Goal: Task Accomplishment & Management: Complete application form

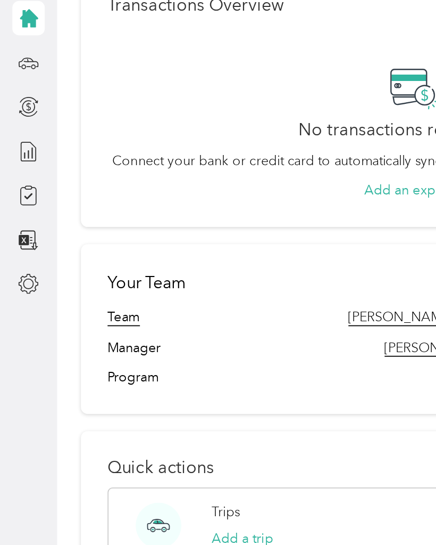
scroll to position [238, 0]
click at [102, 311] on p "Quick actions" at bounding box center [231, 316] width 343 height 11
click at [80, 260] on span "Program" at bounding box center [74, 265] width 29 height 11
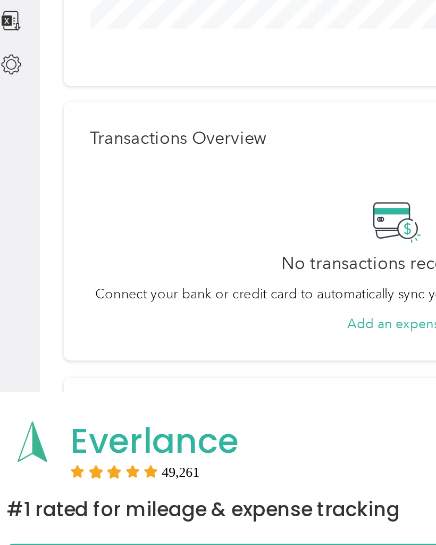
scroll to position [40, 0]
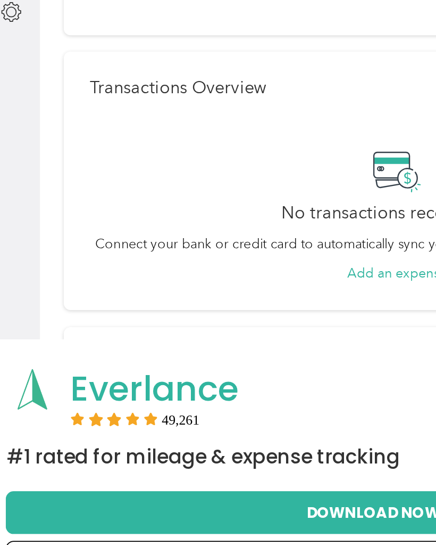
click at [93, 251] on p "Transactions Overview" at bounding box center [109, 256] width 98 height 11
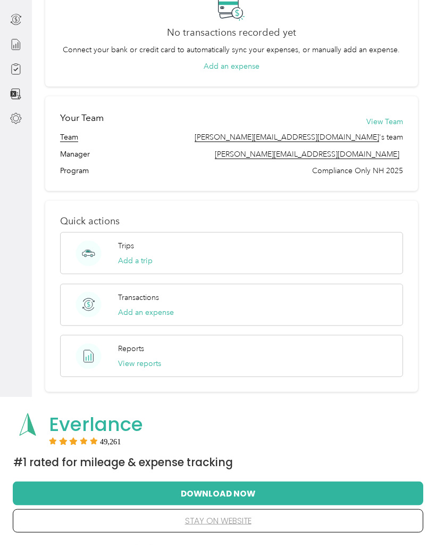
scroll to position [96, 0]
click at [139, 344] on p "Reports" at bounding box center [131, 347] width 26 height 11
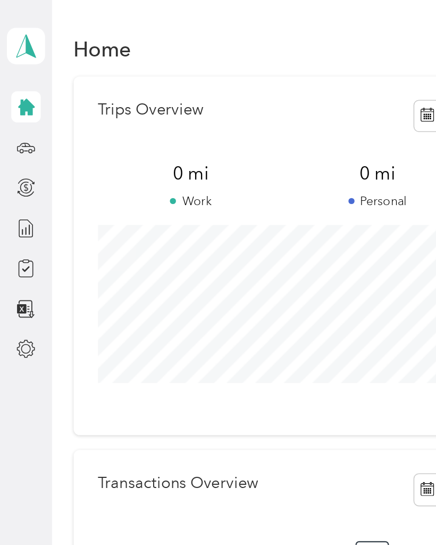
click at [15, 169] on icon at bounding box center [16, 165] width 12 height 12
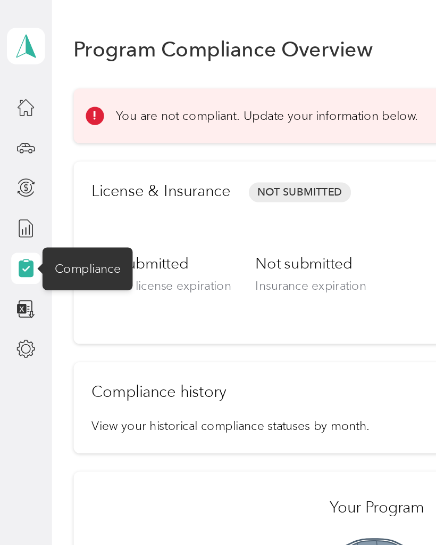
click at [81, 118] on h2 "License & Insurance" at bounding box center [98, 117] width 85 height 14
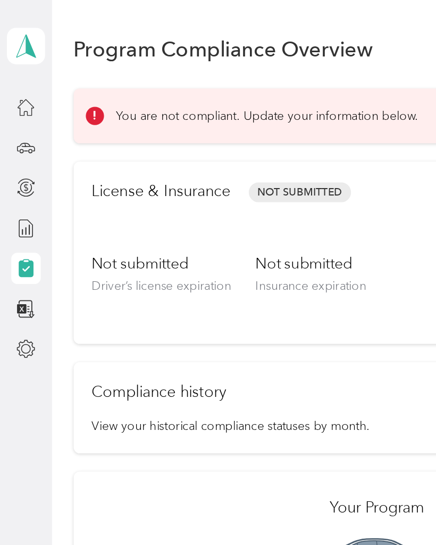
click at [82, 119] on h2 "License & Insurance" at bounding box center [98, 117] width 85 height 14
click at [74, 174] on span "Driver’s license expiration" at bounding box center [99, 175] width 86 height 9
click at [118, 171] on span "Driver’s license expiration" at bounding box center [99, 175] width 86 height 9
click at [185, 176] on span "Insurance expiration" at bounding box center [191, 175] width 68 height 9
click at [149, 36] on h1 "Program Compliance Overview" at bounding box center [137, 29] width 184 height 11
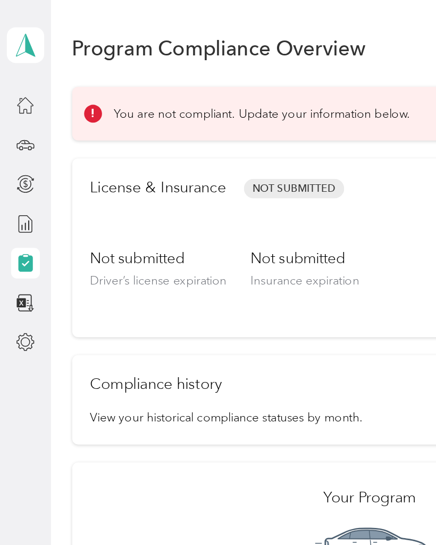
click at [57, 72] on icon at bounding box center [57, 70] width 7 height 7
click at [193, 140] on div "License & Insurance Not Submitted Update compliance View requirements" at bounding box center [231, 132] width 351 height 45
click at [129, 142] on div "License & Insurance Not Submitted Update compliance View requirements" at bounding box center [231, 132] width 351 height 45
click at [61, 141] on div "License & Insurance Not Submitted Update compliance View requirements" at bounding box center [231, 132] width 351 height 45
click at [270, 68] on div "You are not compliant. Update your information below." at bounding box center [228, 70] width 351 height 11
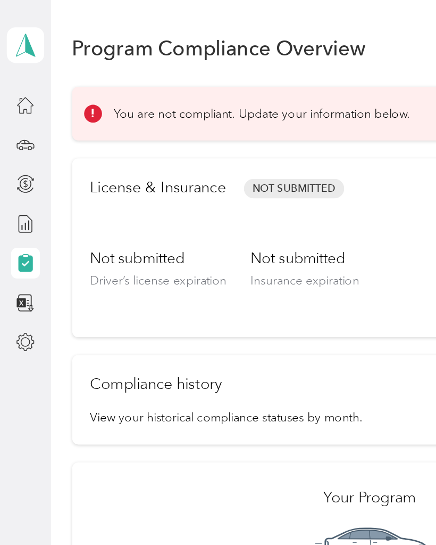
click at [63, 182] on div "Not submitted Driver’s license expiration" at bounding box center [99, 177] width 86 height 45
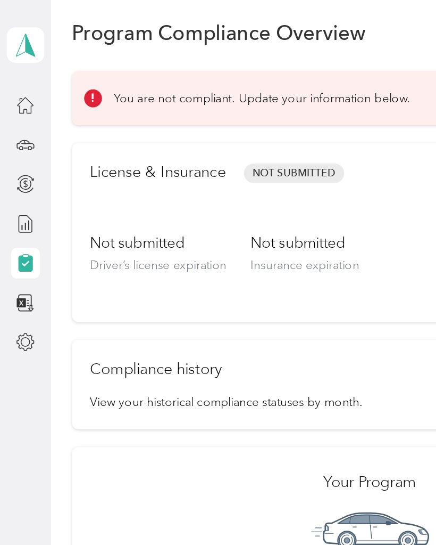
scroll to position [10, 0]
click at [88, 185] on div "Not submitted Driver’s license expiration" at bounding box center [99, 167] width 86 height 45
click at [88, 224] on h2 "Compliance history" at bounding box center [97, 230] width 83 height 14
click at [126, 229] on h2 "Compliance history" at bounding box center [97, 230] width 83 height 14
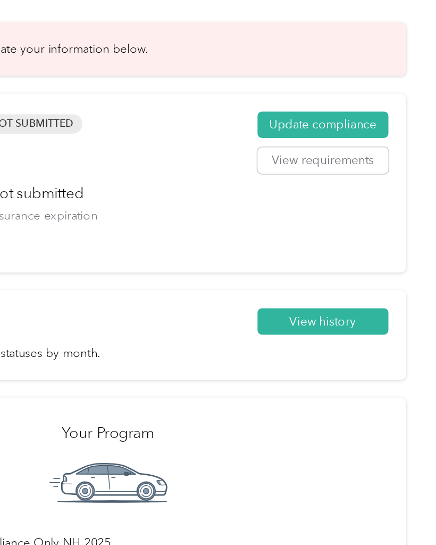
scroll to position [0, 0]
click at [325, 110] on button "Update compliance" at bounding box center [366, 118] width 82 height 17
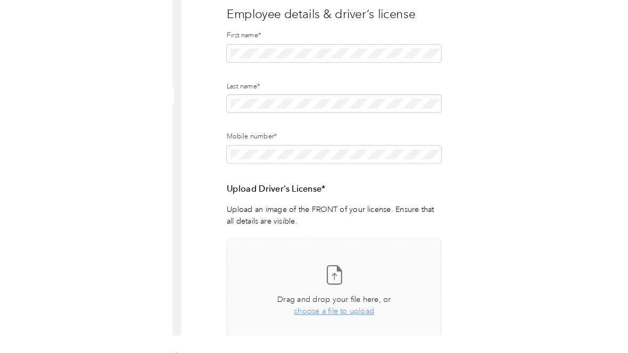
scroll to position [65, 0]
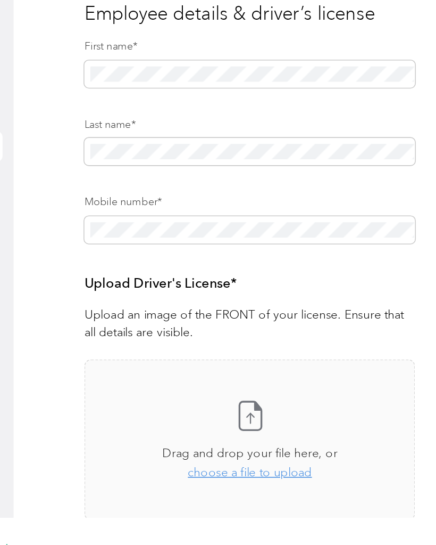
click at [93, 244] on h3 "Upload Driver's License*" at bounding box center [179, 250] width 207 height 13
click at [183, 324] on icon at bounding box center [185, 326] width 4 height 5
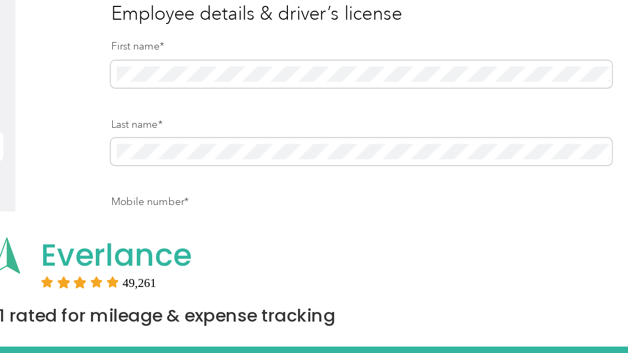
scroll to position [60, 0]
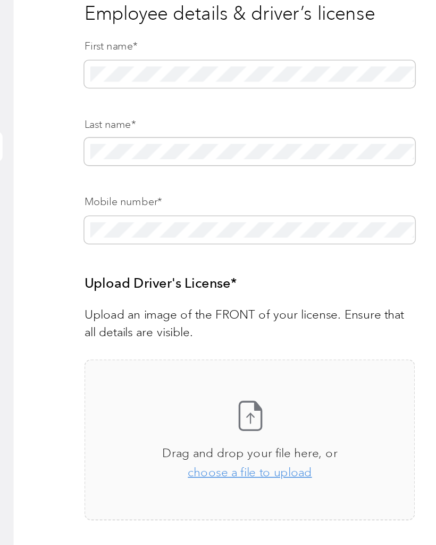
click at [169, 262] on icon at bounding box center [179, 272] width 21 height 21
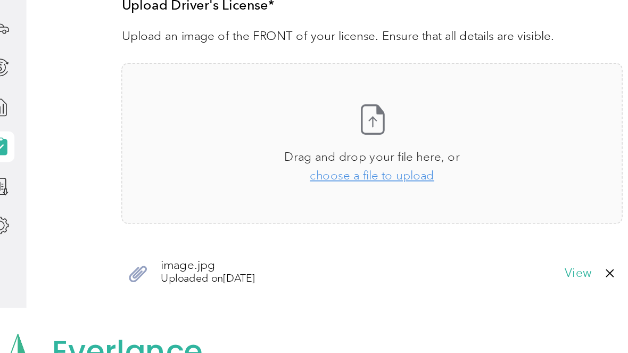
scroll to position [238, 0]
click at [239, 77] on icon at bounding box center [249, 87] width 21 height 21
click at [120, 168] on div "image.jpg Uploaded on [DATE] View" at bounding box center [250, 184] width 314 height 32
click at [117, 183] on span "Uploaded on [DATE]" at bounding box center [146, 188] width 59 height 10
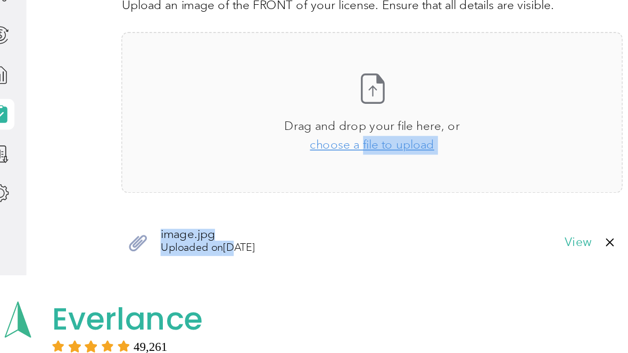
scroll to position [237, 0]
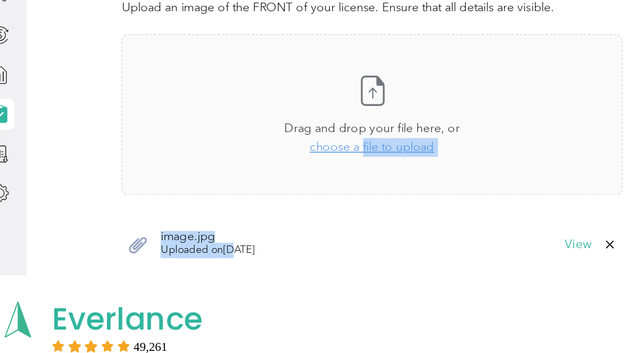
click at [227, 120] on span "choose a file to upload" at bounding box center [250, 124] width 78 height 9
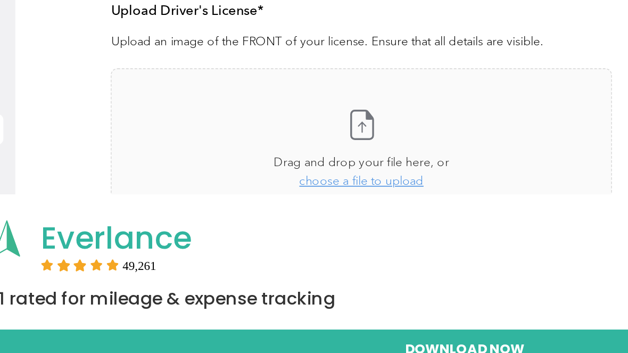
scroll to position [225, 0]
click at [239, 151] on icon at bounding box center [249, 161] width 21 height 21
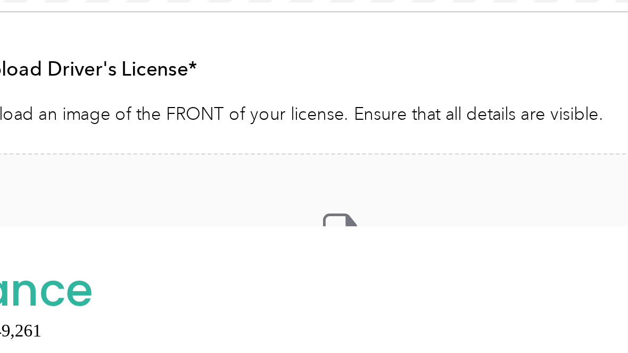
scroll to position [177, 0]
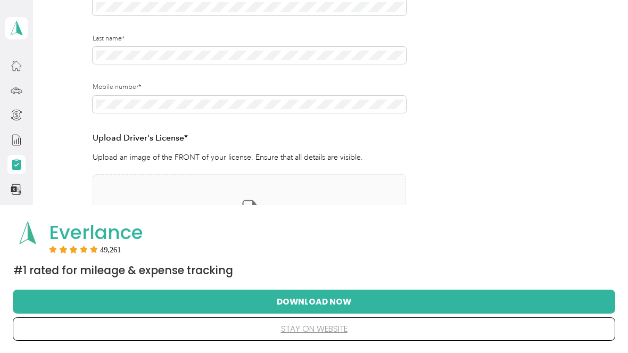
click at [151, 138] on h3 "Upload Driver's License*" at bounding box center [250, 137] width 314 height 13
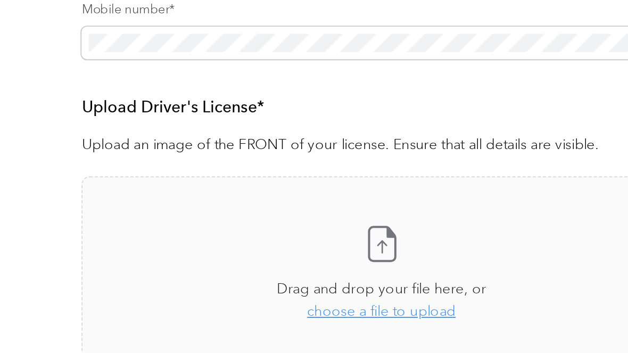
scroll to position [247, 0]
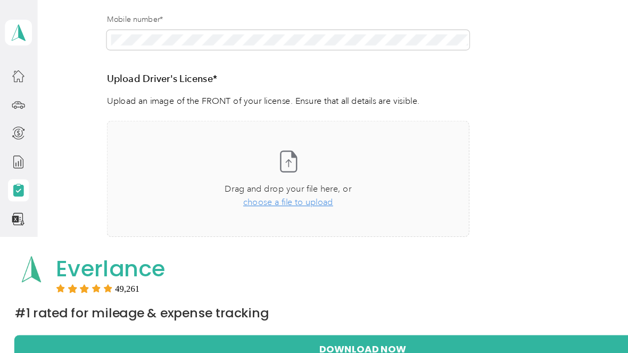
click at [251, 146] on icon at bounding box center [249, 139] width 21 height 21
click at [262, 128] on div "Take a photo or choose a photo from your library Drag and drop your file here, …" at bounding box center [249, 154] width 295 height 83
click at [253, 141] on icon at bounding box center [249, 139] width 21 height 21
click at [126, 87] on p "Upload an image of the FRONT of your license. Ensure that all details are visib…" at bounding box center [250, 87] width 314 height 11
click at [119, 69] on h3 "Upload Driver's License*" at bounding box center [250, 68] width 314 height 13
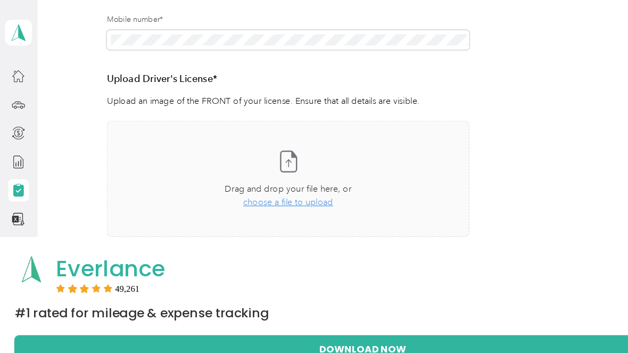
click at [240, 172] on span "choose a file to upload" at bounding box center [250, 174] width 78 height 9
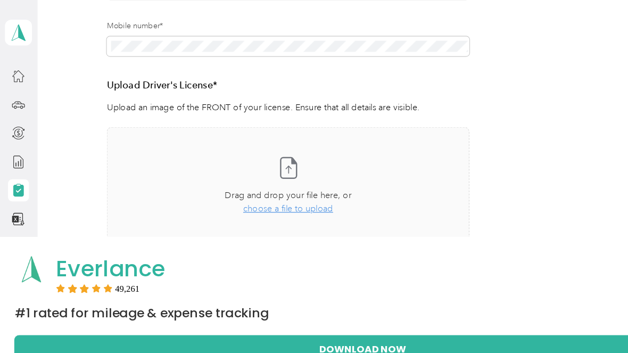
scroll to position [243, 0]
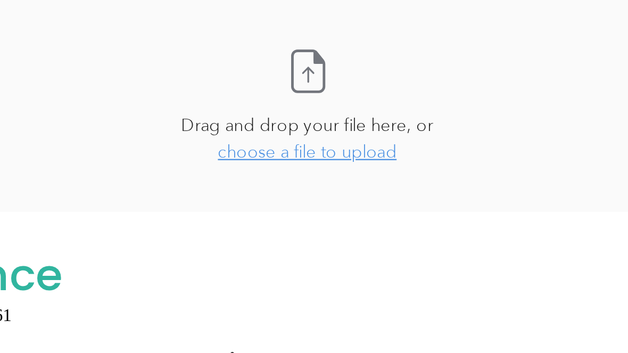
click at [195, 163] on span "Drag and drop your file here, or" at bounding box center [250, 167] width 110 height 9
click at [239, 133] on icon at bounding box center [249, 143] width 21 height 21
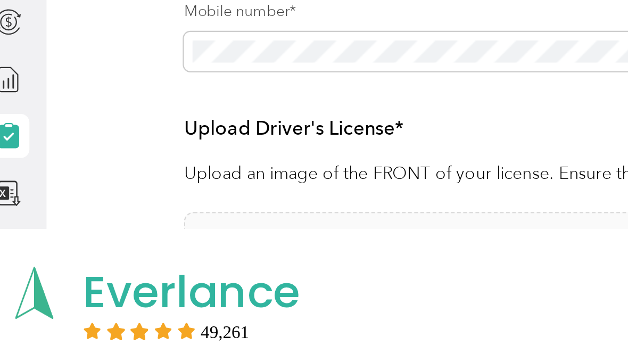
scroll to position [153, 0]
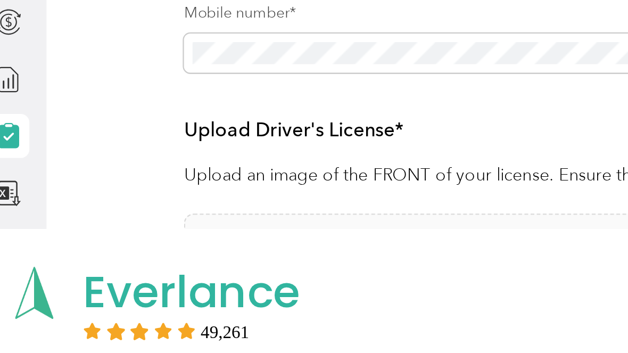
click at [164, 155] on h3 "Upload Driver's License*" at bounding box center [250, 161] width 314 height 13
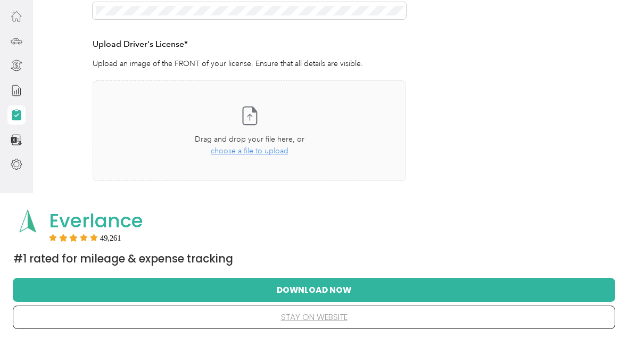
scroll to position [220, 0]
click at [262, 147] on span "Drag and drop your file here, or" at bounding box center [250, 151] width 110 height 9
